Goal: Contribute content: Add original content to the website for others to see

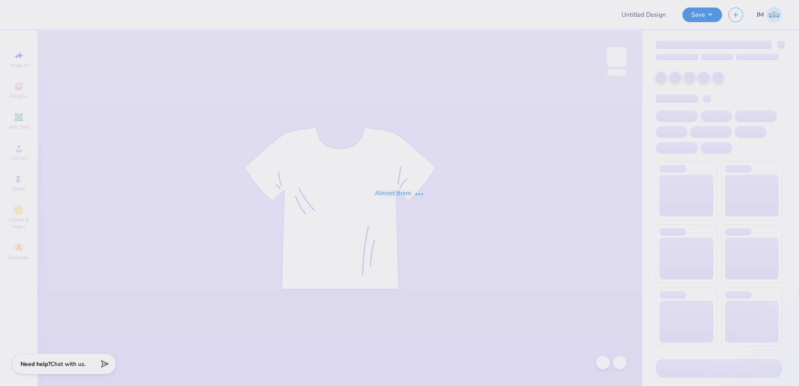
type input "FIJI Farmhouse"
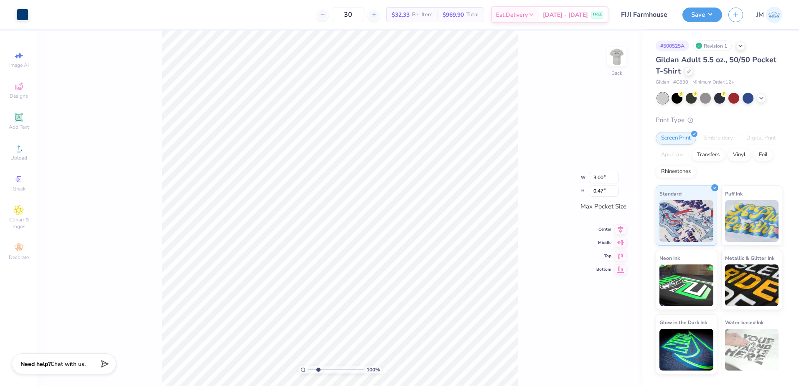
type input "2.45"
click at [318, 370] on input "range" at bounding box center [336, 370] width 56 height 8
type input "2.98"
type input "1.36"
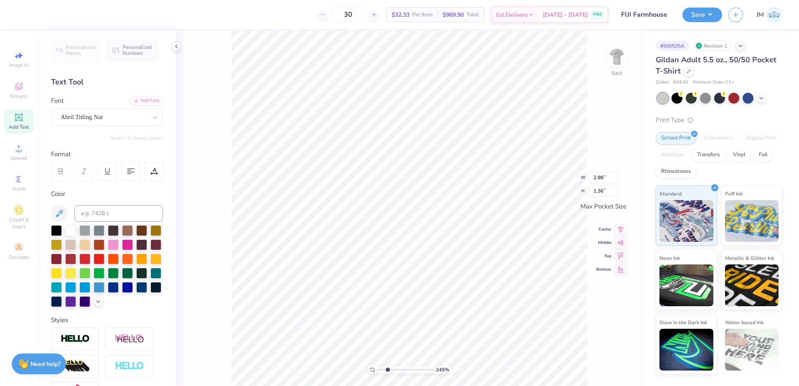
scroll to position [7, 2]
type textarea "PHI GAM"
click at [380, 370] on input "range" at bounding box center [406, 370] width 56 height 8
click at [394, 371] on div "119 %" at bounding box center [410, 209] width 356 height 356
type input "3.64"
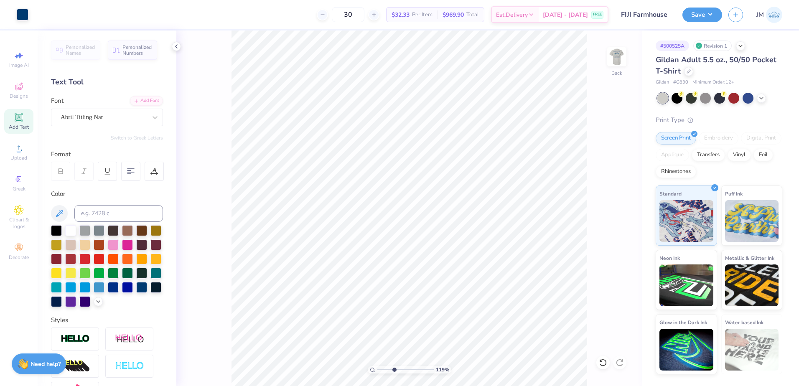
click at [394, 371] on input "range" at bounding box center [406, 370] width 56 height 8
click at [599, 174] on input "3.43" at bounding box center [604, 171] width 30 height 12
type input "3.50"
type input "0.65"
type input "3.00"
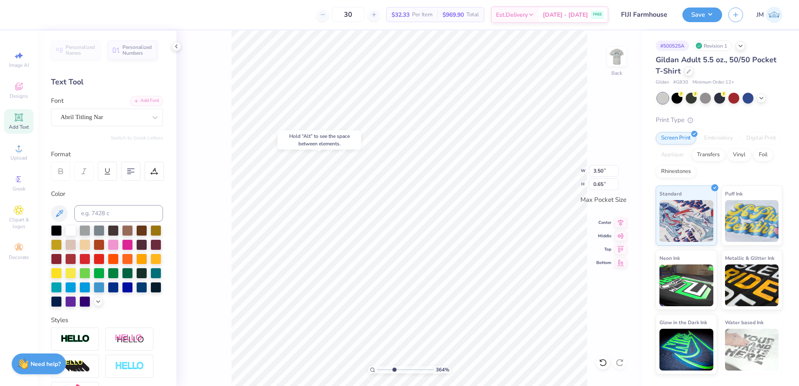
type input "0.47"
type input "3.50"
type input "1.21"
click at [53, 232] on div at bounding box center [56, 230] width 11 height 11
type input "3.43"
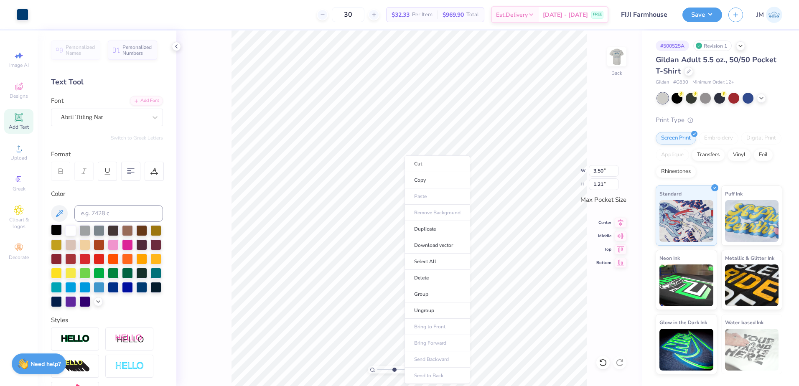
type input "1.20"
click at [56, 228] on div at bounding box center [56, 230] width 11 height 11
click at [52, 227] on div at bounding box center [56, 230] width 11 height 11
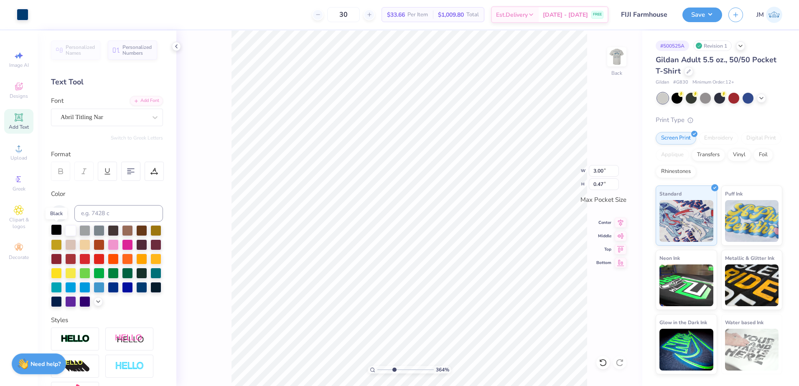
click at [52, 227] on div at bounding box center [56, 230] width 11 height 11
click at [20, 13] on div at bounding box center [23, 14] width 12 height 12
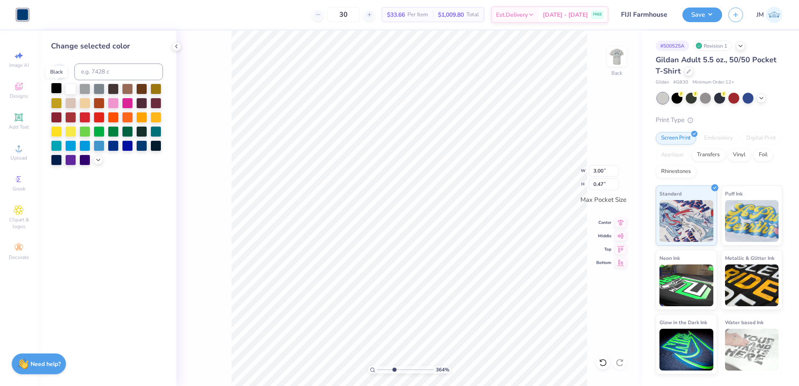
click at [60, 90] on div at bounding box center [56, 88] width 11 height 11
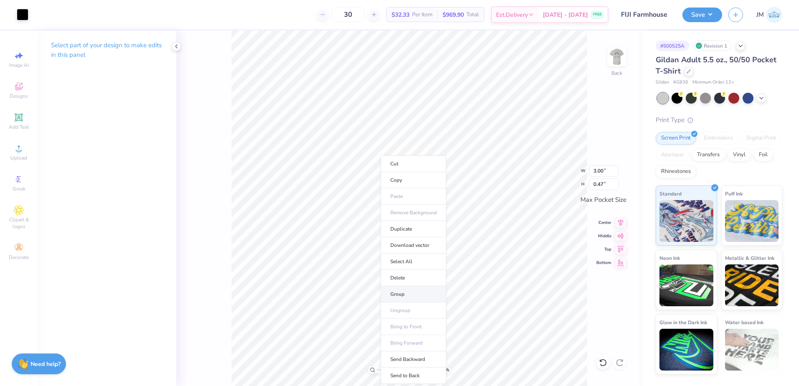
click at [408, 289] on li "Group" at bounding box center [414, 294] width 66 height 16
type input "3.43"
type input "0.64"
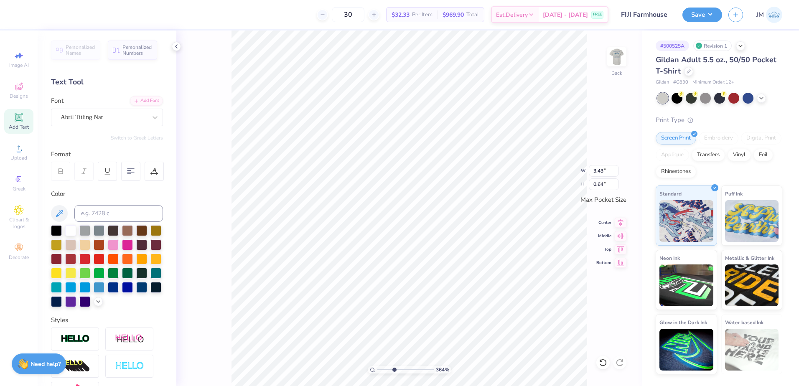
type input "3.00"
type input "0.47"
type input "3.43"
type input "0.64"
click at [421, 296] on li "Group" at bounding box center [431, 294] width 66 height 16
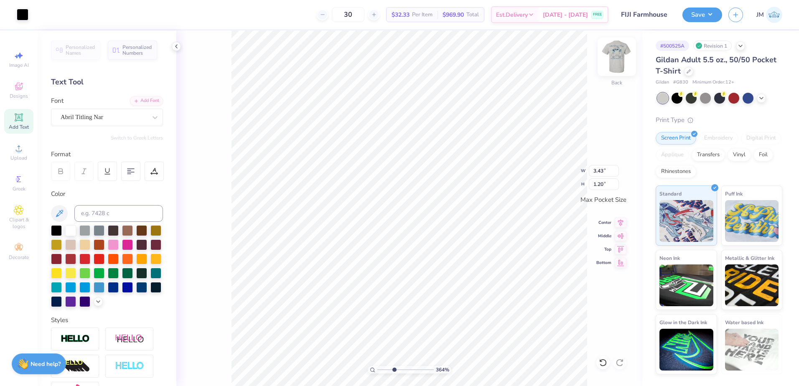
click at [615, 58] on img at bounding box center [616, 56] width 33 height 33
drag, startPoint x: 392, startPoint y: 370, endPoint x: 378, endPoint y: 370, distance: 13.4
type input "1"
click at [378, 370] on input "range" at bounding box center [406, 370] width 56 height 8
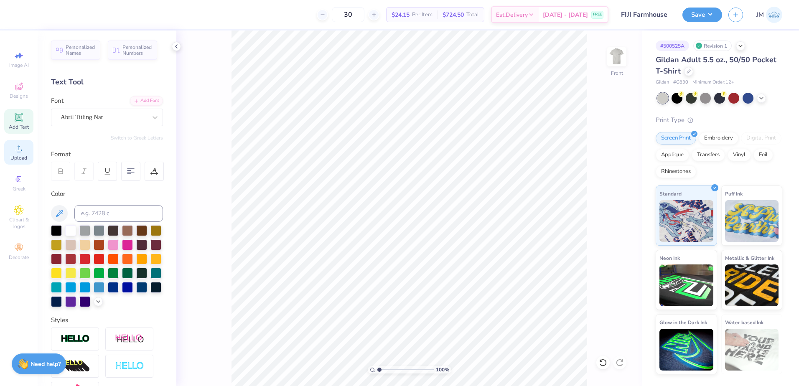
click at [17, 154] on div "Upload" at bounding box center [18, 152] width 29 height 25
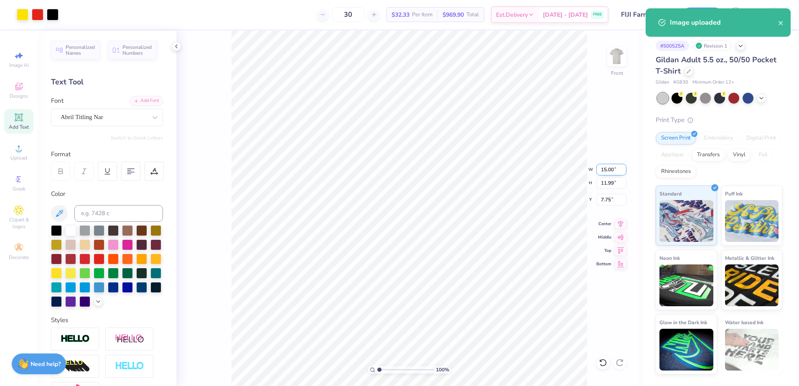
click at [608, 170] on input "15.00" at bounding box center [612, 170] width 30 height 12
type input "12.50"
type input "10.00"
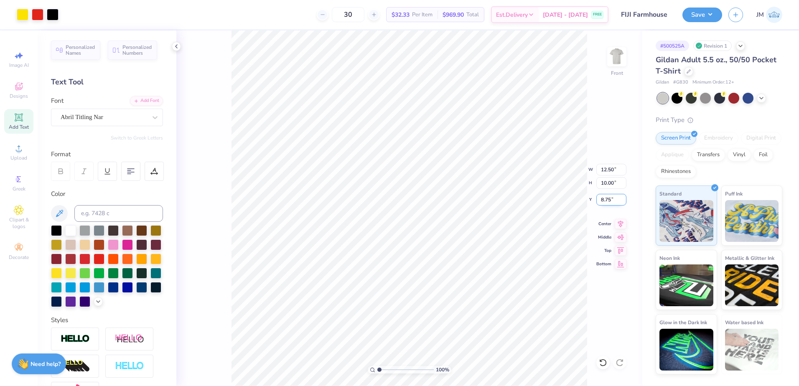
click at [616, 199] on input "8.75" at bounding box center [612, 200] width 30 height 12
click at [615, 183] on input "10.00" at bounding box center [612, 183] width 30 height 12
type input "3.00"
click at [726, 17] on div "Save JM" at bounding box center [741, 14] width 117 height 29
click at [710, 16] on button "Save" at bounding box center [703, 13] width 40 height 15
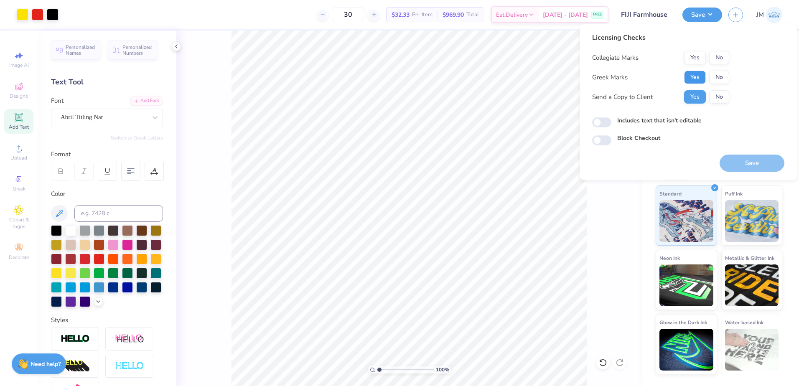
click at [698, 79] on button "Yes" at bounding box center [695, 77] width 22 height 13
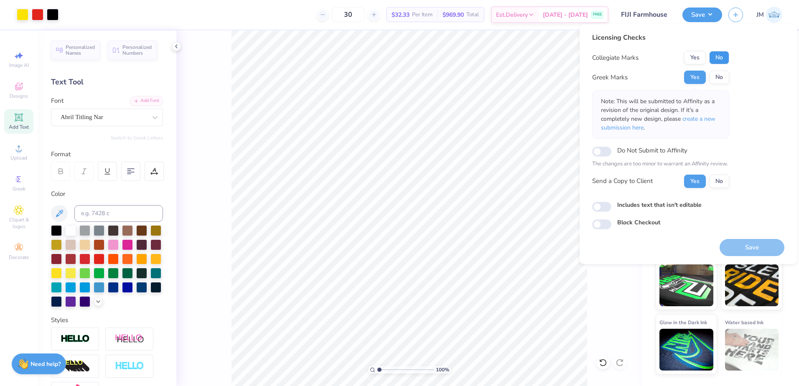
click at [718, 61] on button "No" at bounding box center [720, 57] width 20 height 13
click at [756, 255] on button "Save" at bounding box center [752, 247] width 65 height 17
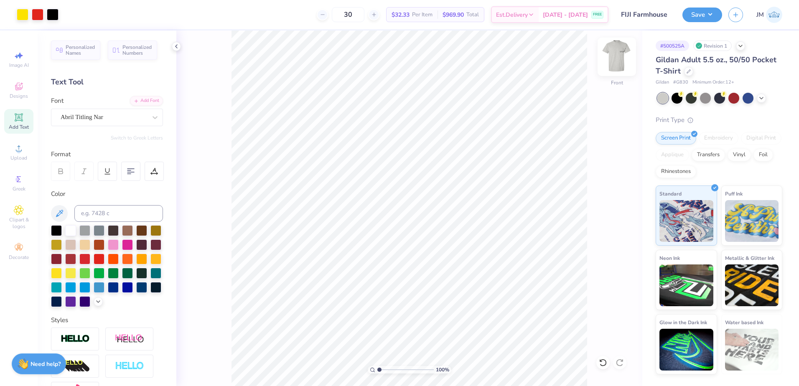
click at [614, 60] on img at bounding box center [616, 56] width 33 height 33
click at [603, 168] on input "3.43" at bounding box center [604, 171] width 30 height 12
type input "3.50"
type input "1.22"
click at [602, 185] on input "1.22" at bounding box center [604, 185] width 30 height 12
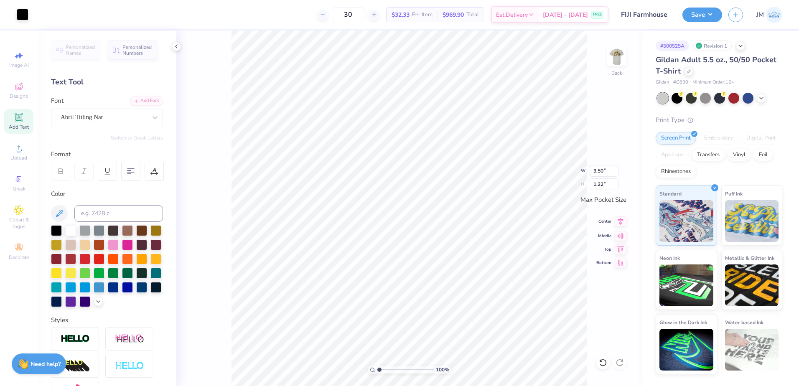
click at [623, 219] on icon at bounding box center [621, 222] width 12 height 10
click at [623, 232] on icon at bounding box center [621, 235] width 12 height 10
click at [710, 17] on button "Save" at bounding box center [703, 13] width 40 height 15
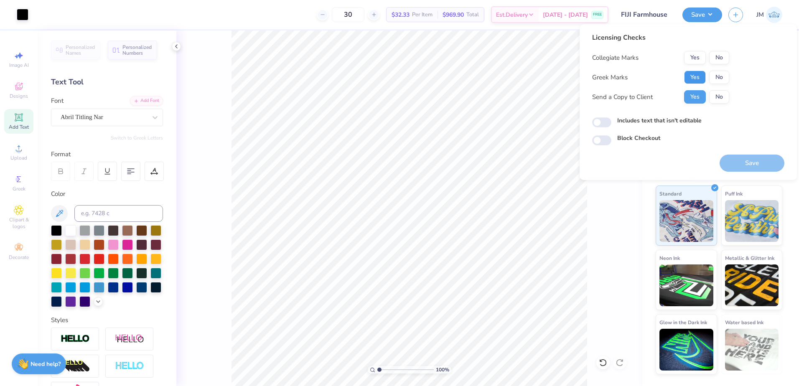
click at [685, 74] on button "Yes" at bounding box center [695, 77] width 22 height 13
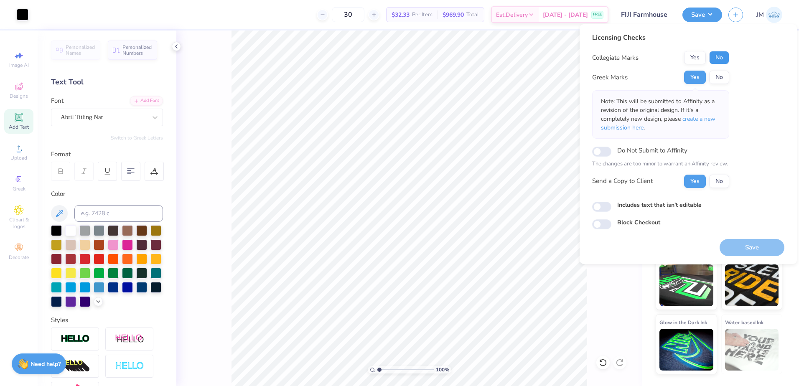
click at [722, 55] on button "No" at bounding box center [720, 57] width 20 height 13
click at [748, 250] on button "Save" at bounding box center [752, 247] width 65 height 17
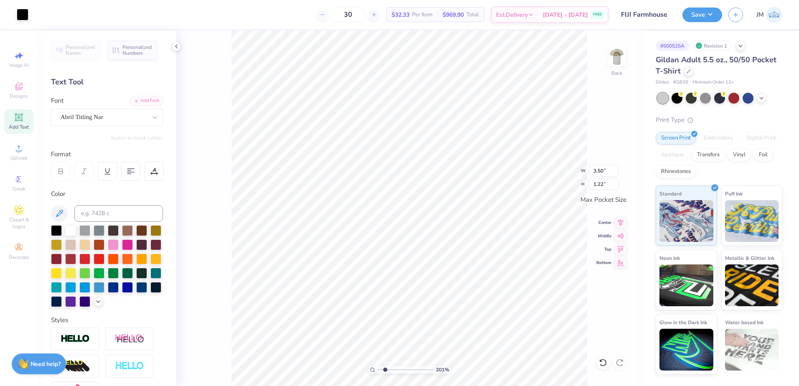
type input "2.01"
click at [385, 368] on input "range" at bounding box center [406, 370] width 56 height 8
click at [603, 175] on input "3.50" at bounding box center [604, 171] width 30 height 12
click at [600, 188] on input "1.22" at bounding box center [604, 185] width 30 height 12
type input "3.00"
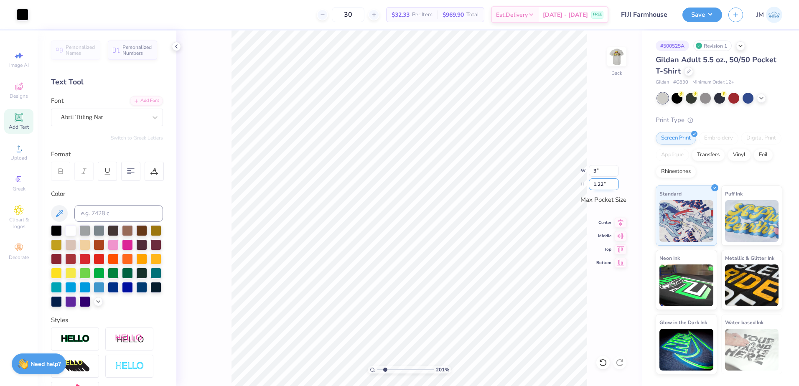
type input "1.05"
click at [692, 18] on button "Save" at bounding box center [703, 13] width 40 height 15
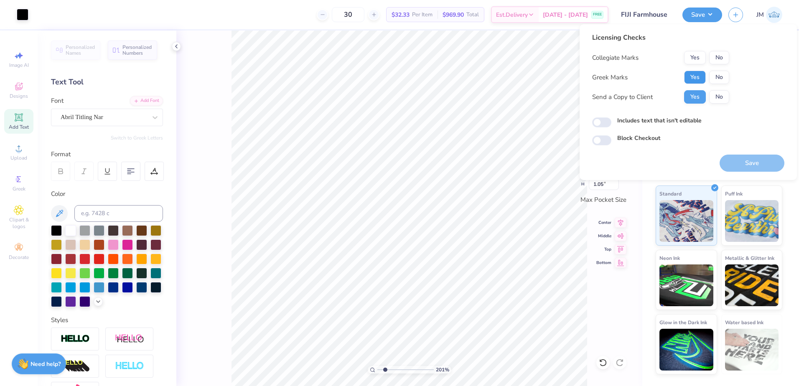
click at [696, 79] on button "Yes" at bounding box center [695, 77] width 22 height 13
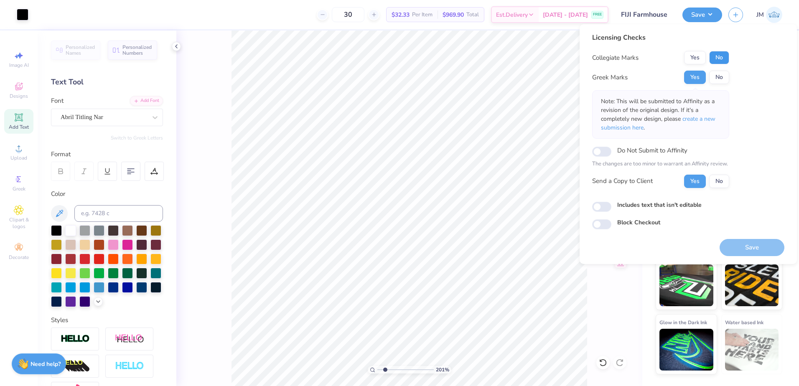
click at [719, 61] on button "No" at bounding box center [720, 57] width 20 height 13
click at [758, 245] on button "Save" at bounding box center [752, 247] width 65 height 17
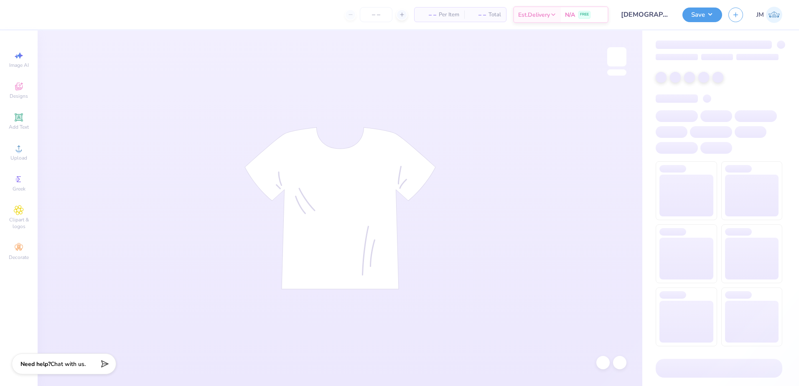
type input "15"
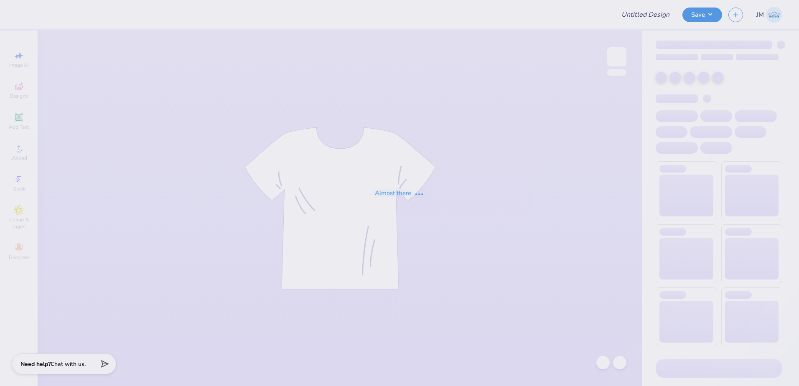
type input "Catholic Campus Ministries Merch"
